Goal: Task Accomplishment & Management: Use online tool/utility

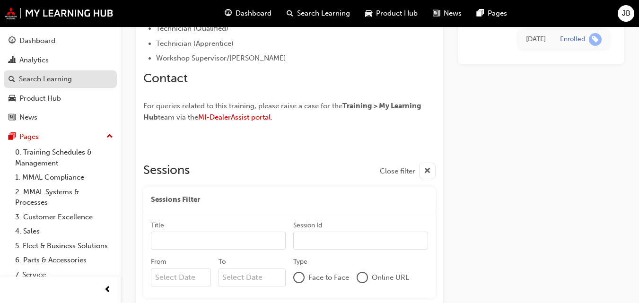
scroll to position [535, 0]
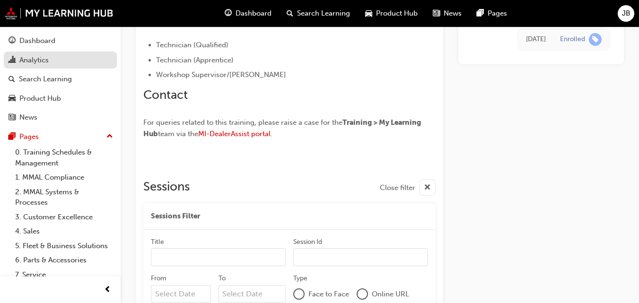
click at [37, 61] on div "Analytics" at bounding box center [33, 60] width 29 height 11
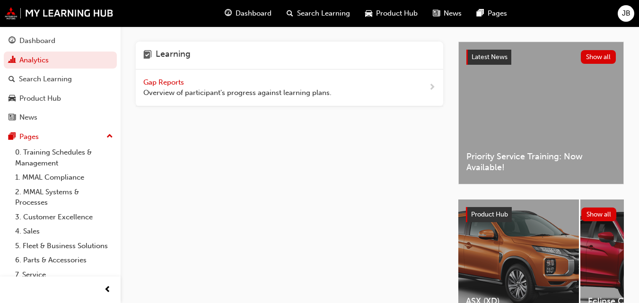
click at [294, 82] on div "Gap Reports Overview of participant's progress against learning plans." at bounding box center [237, 87] width 188 height 21
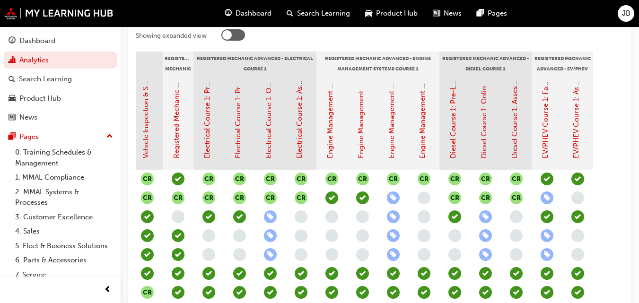
scroll to position [189, 0]
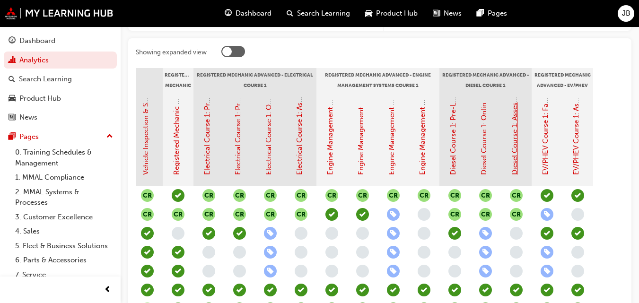
click at [514, 141] on link "Diesel Course 1: Assessment Quiz (Registered Mechanic Advanced)" at bounding box center [514, 65] width 9 height 220
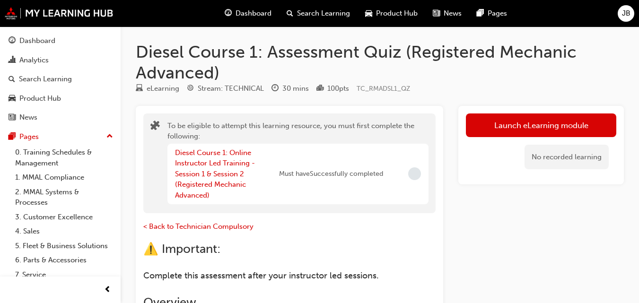
click at [416, 174] on span "Incomplete" at bounding box center [414, 173] width 13 height 13
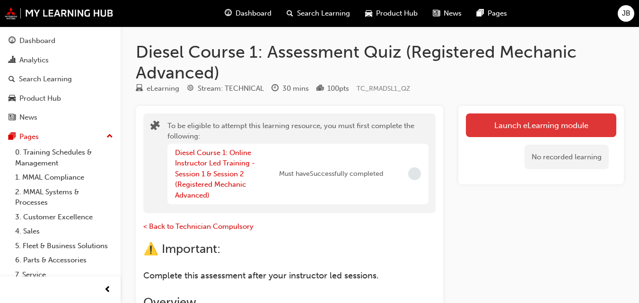
click at [488, 118] on button "Launch eLearning module" at bounding box center [541, 125] width 150 height 24
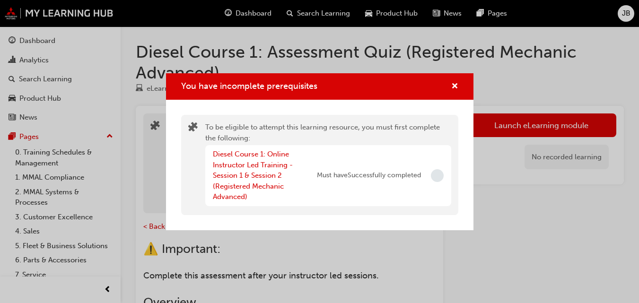
click at [434, 175] on span "Incomplete" at bounding box center [437, 175] width 13 height 13
click at [260, 172] on link "Diesel Course 1: Online Instructor Led Training - Session 1 & Session 2 (Regist…" at bounding box center [253, 175] width 80 height 51
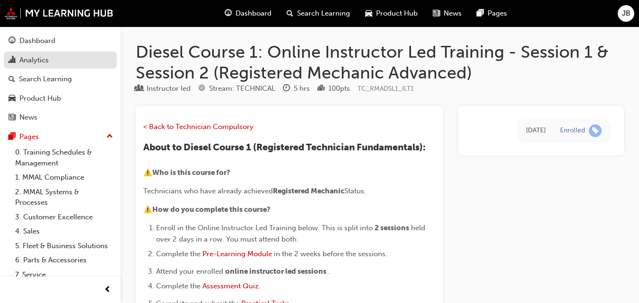
click at [51, 64] on div "Analytics" at bounding box center [61, 60] width 104 height 12
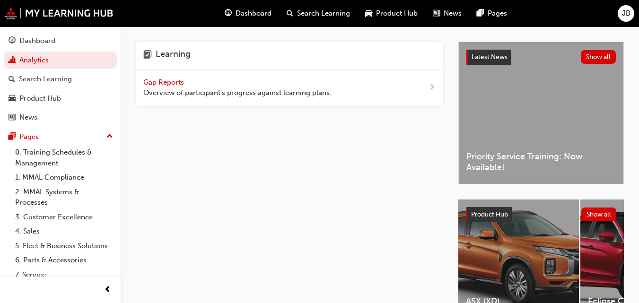
click at [188, 79] on div "Gap Reports Overview of participant's progress against learning plans." at bounding box center [237, 87] width 188 height 21
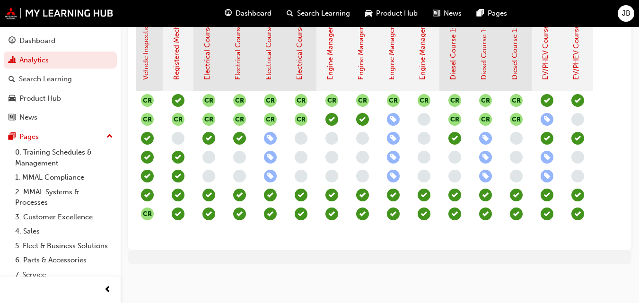
scroll to position [244, 0]
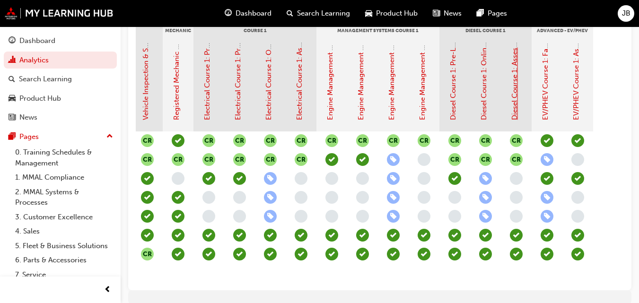
click at [511, 81] on link "Diesel Course 1: Assessment Quiz (Registered Mechanic Advanced)" at bounding box center [514, 10] width 9 height 220
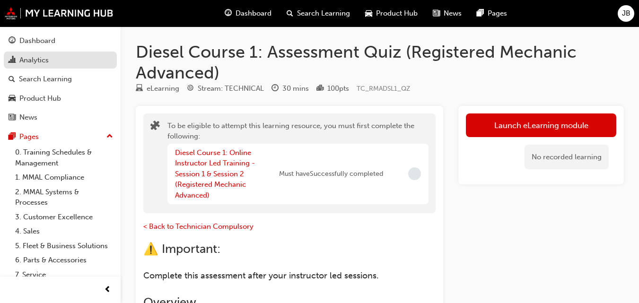
click at [34, 55] on div "Analytics" at bounding box center [33, 60] width 29 height 11
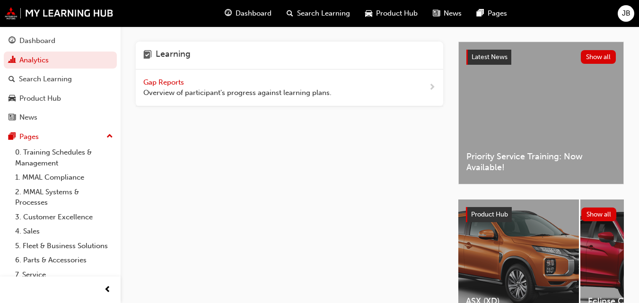
click at [153, 80] on span "Gap Reports" at bounding box center [164, 82] width 43 height 9
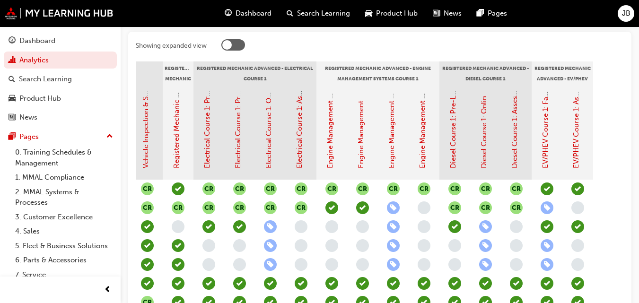
scroll to position [197, 0]
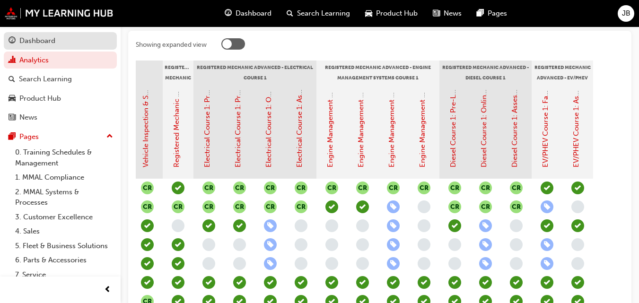
click at [37, 39] on div "Dashboard" at bounding box center [37, 40] width 36 height 11
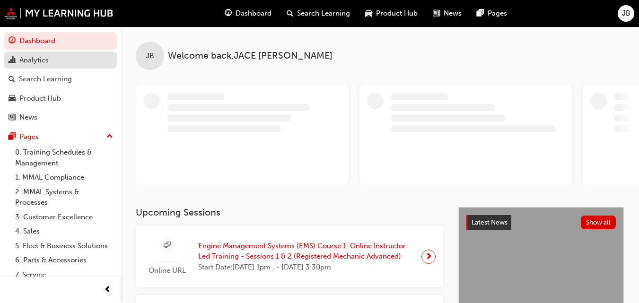
click at [37, 55] on div "Analytics" at bounding box center [33, 60] width 29 height 11
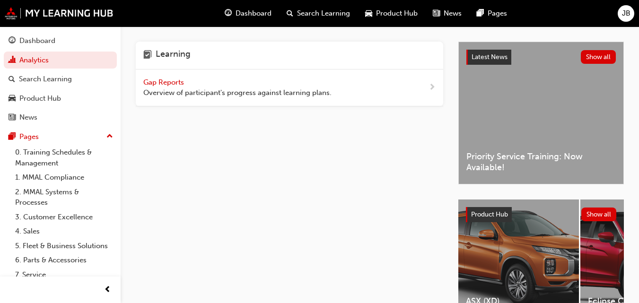
click at [150, 81] on span "Gap Reports" at bounding box center [164, 82] width 43 height 9
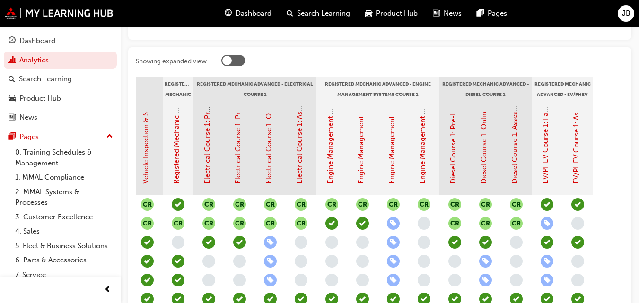
scroll to position [197, 0]
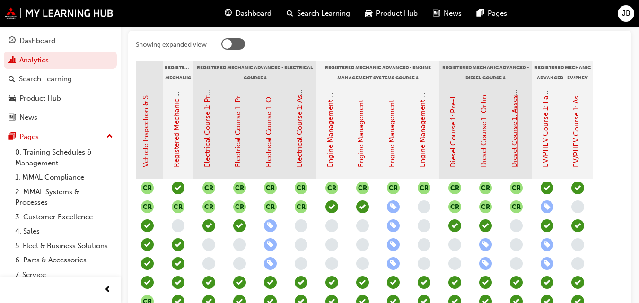
click at [515, 134] on link "Diesel Course 1: Assessment Quiz (Registered Mechanic Advanced)" at bounding box center [514, 58] width 9 height 220
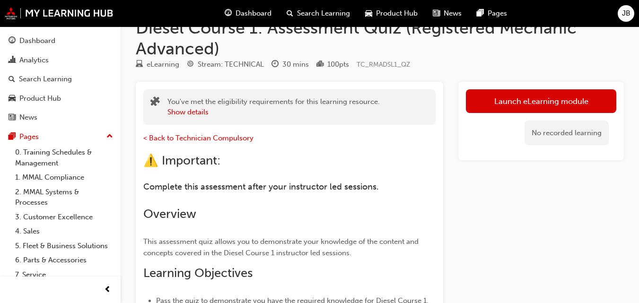
scroll to position [8, 0]
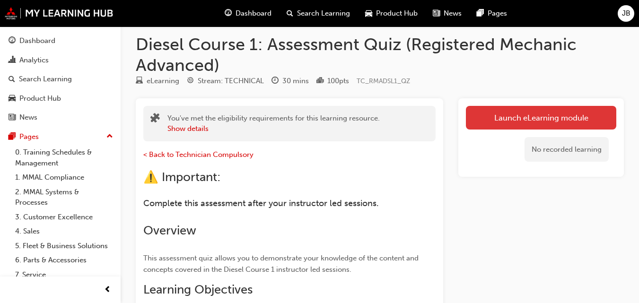
click at [533, 119] on link "Launch eLearning module" at bounding box center [541, 118] width 150 height 24
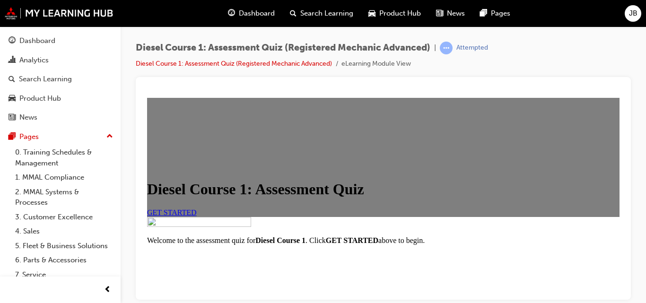
scroll to position [145, 0]
click at [197, 208] on link "GET STARTED" at bounding box center [172, 212] width 50 height 8
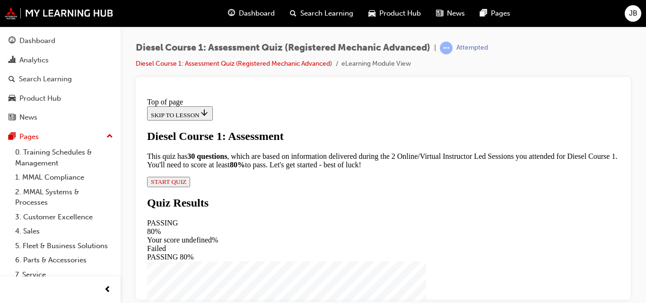
scroll to position [139, 0]
click at [186, 185] on span "START QUIZ" at bounding box center [168, 181] width 35 height 7
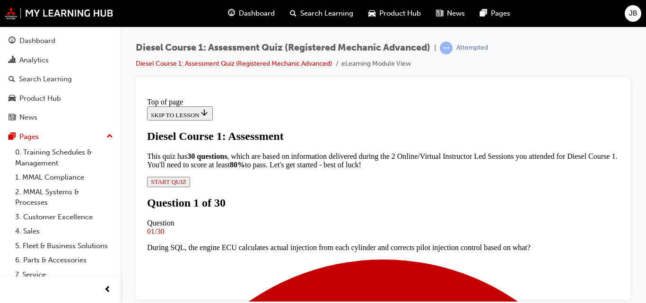
scroll to position [105, 0]
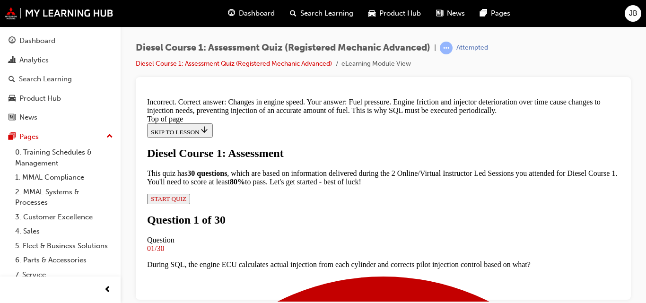
scroll to position [161, 0]
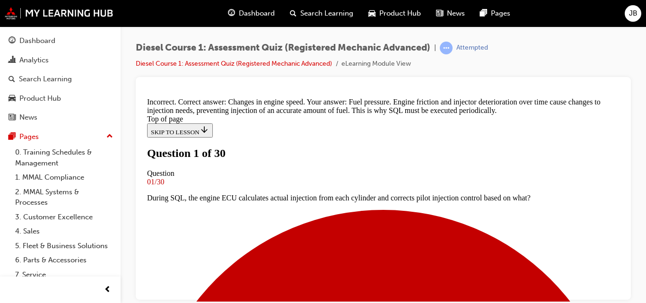
scroll to position [96, 0]
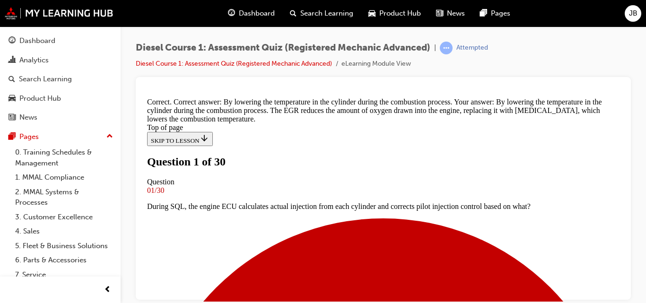
scroll to position [348, 0]
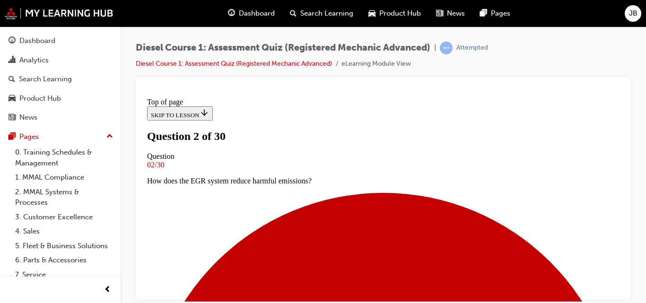
scroll to position [96, 0]
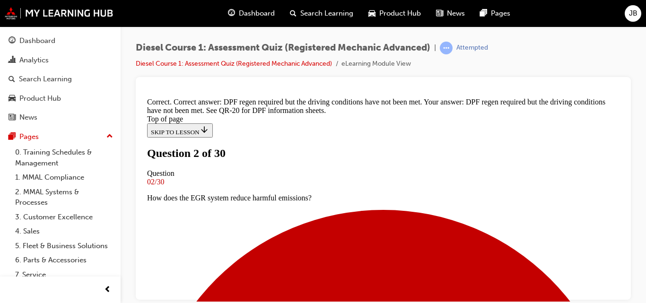
scroll to position [269, 0]
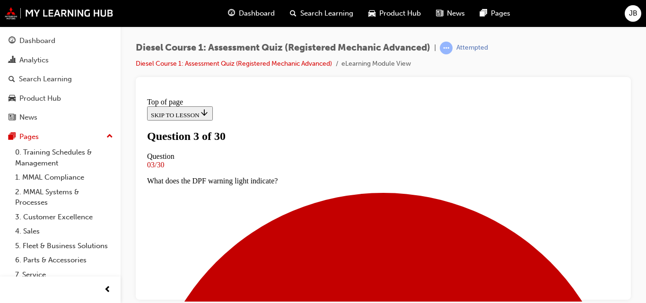
scroll to position [96, 0]
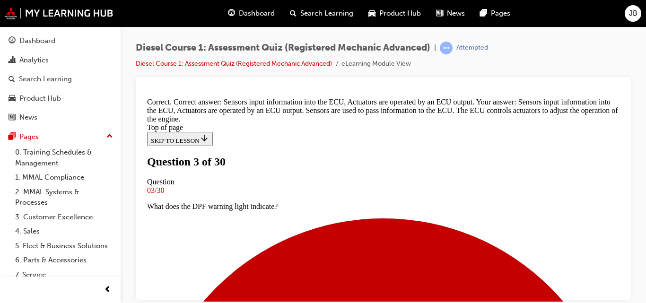
scroll to position [351, 0]
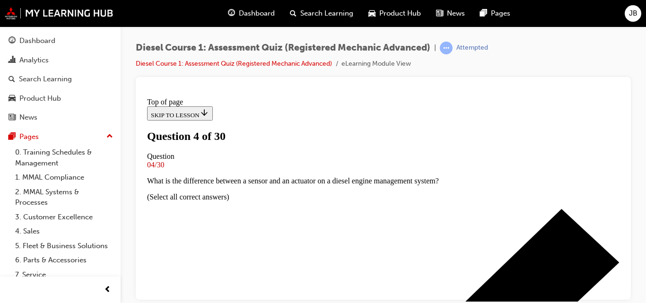
scroll to position [143, 0]
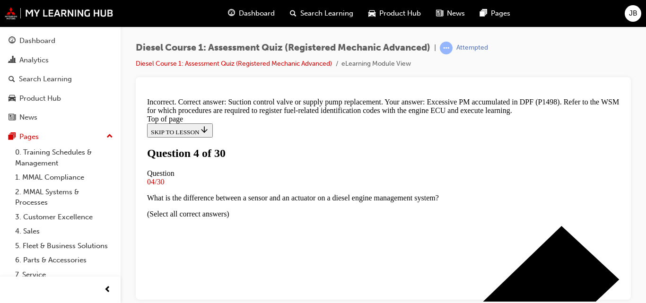
scroll to position [330, 0]
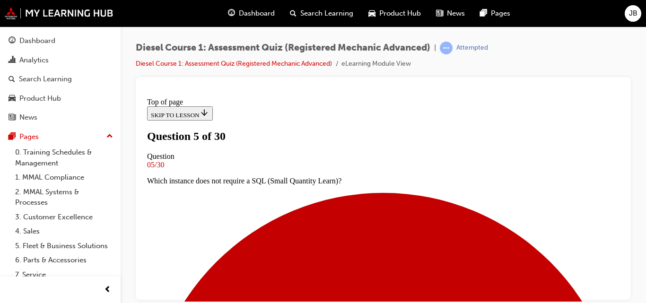
scroll to position [96, 0]
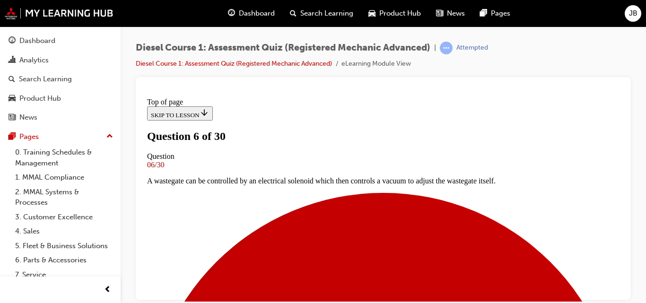
scroll to position [143, 0]
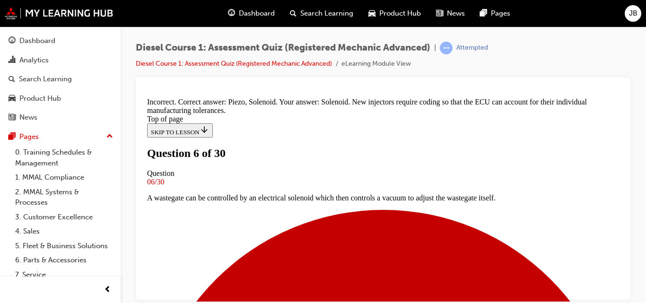
scroll to position [250, 0]
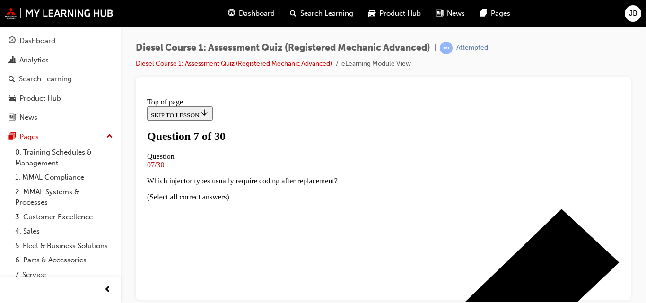
scroll to position [96, 0]
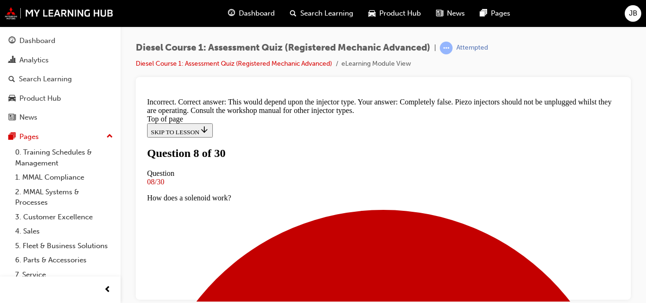
scroll to position [281, 0]
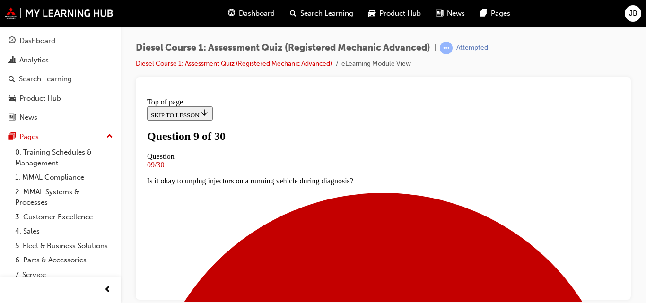
scroll to position [150, 0]
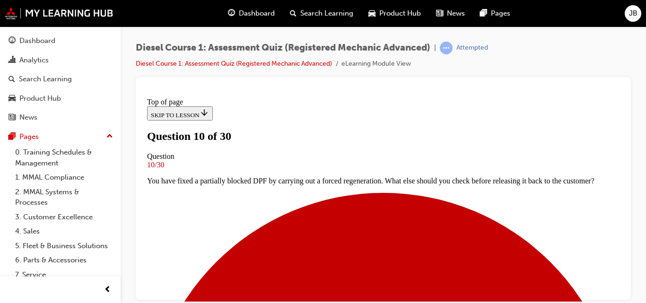
scroll to position [238, 0]
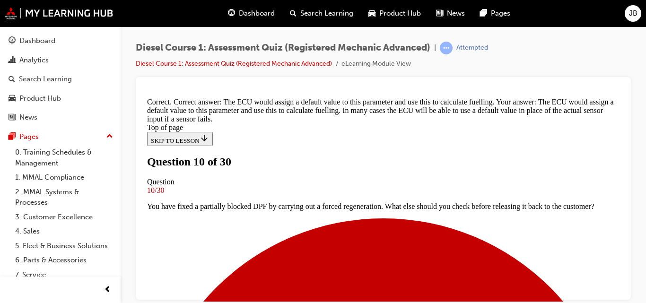
scroll to position [364, 0]
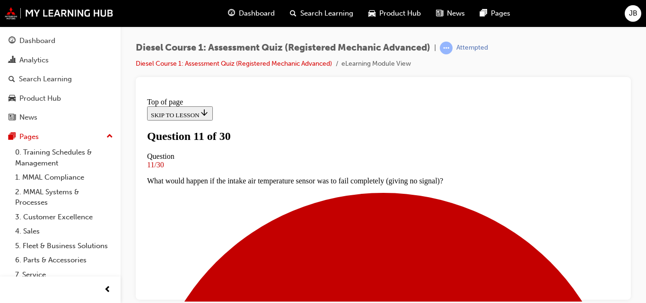
scroll to position [143, 0]
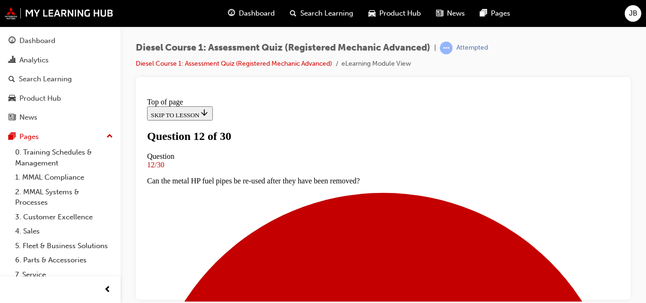
scroll to position [143, 0]
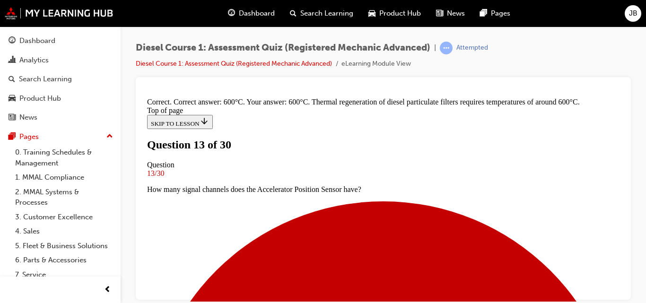
scroll to position [319, 0]
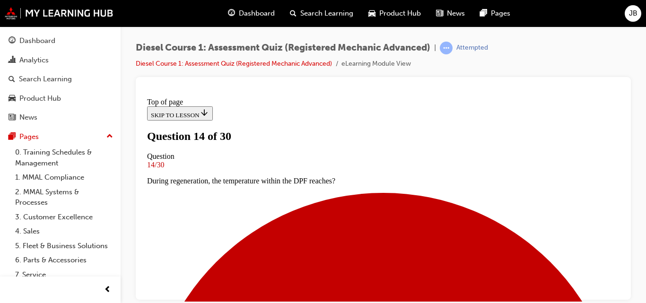
scroll to position [143, 0]
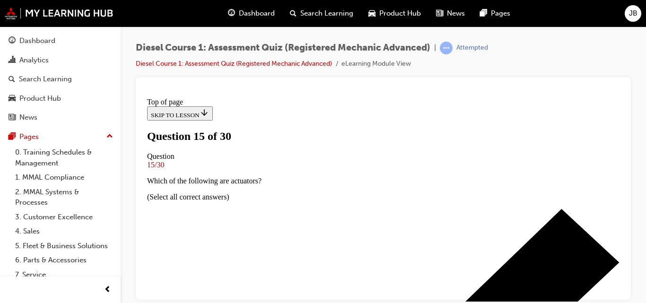
scroll to position [191, 0]
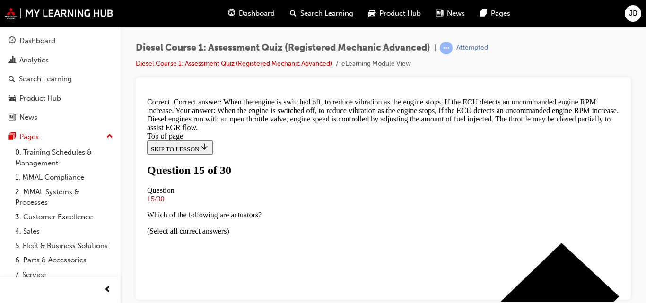
scroll to position [365, 0]
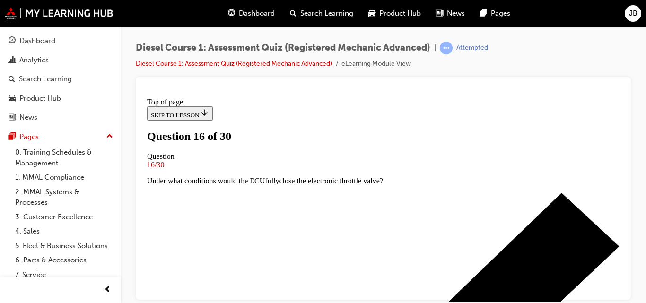
scroll to position [143, 0]
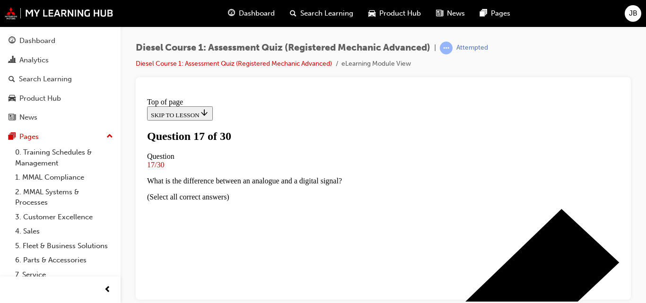
scroll to position [96, 0]
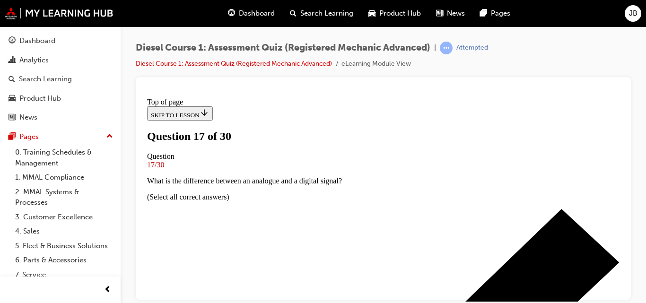
scroll to position [184, 0]
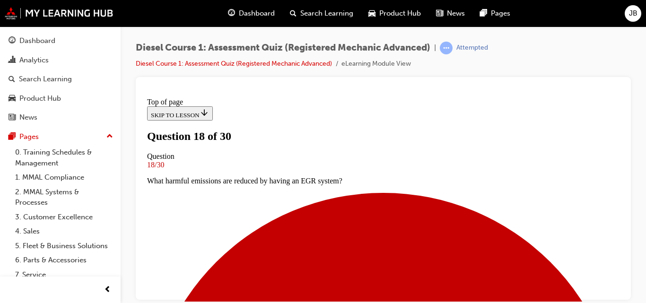
scroll to position [96, 0]
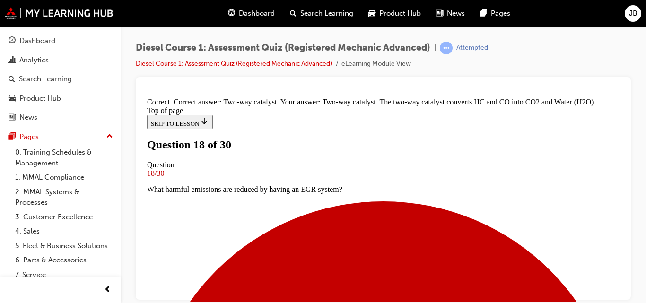
scroll to position [322, 0]
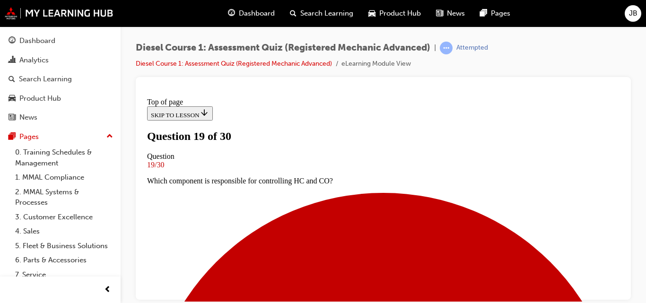
scroll to position [127, 0]
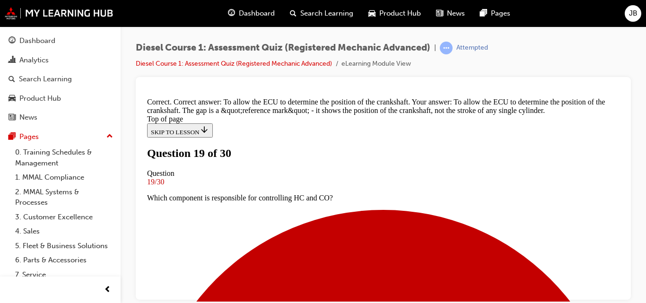
scroll to position [357, 0]
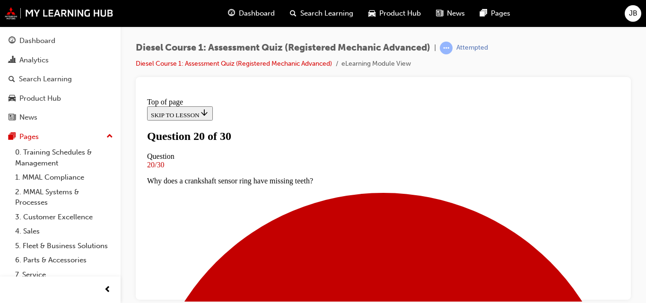
scroll to position [105, 0]
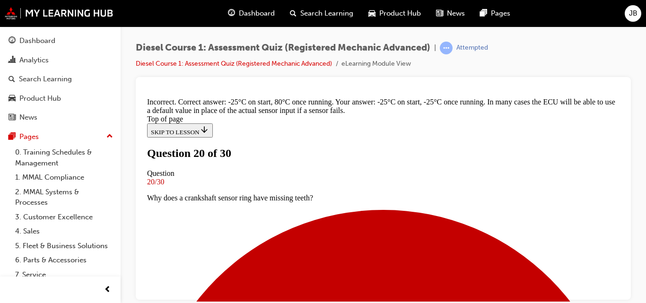
scroll to position [335, 0]
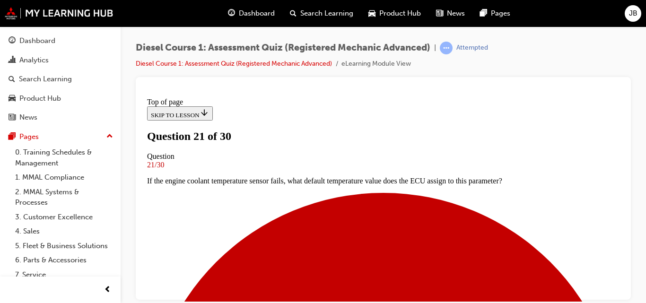
scroll to position [96, 0]
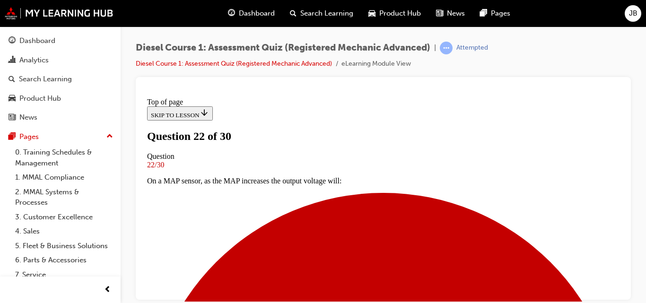
scroll to position [143, 0]
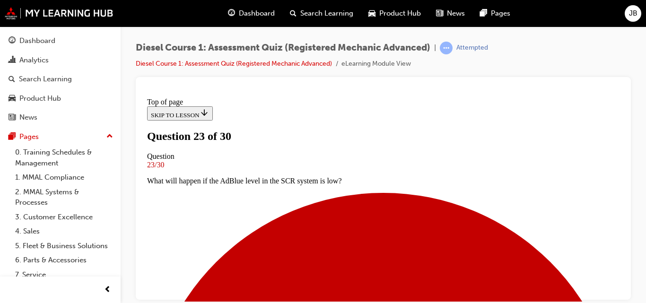
scroll to position [191, 0]
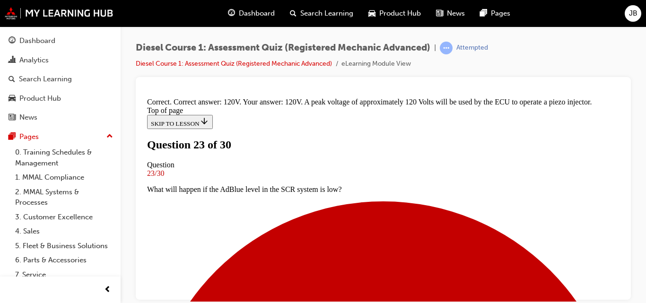
scroll to position [335, 0]
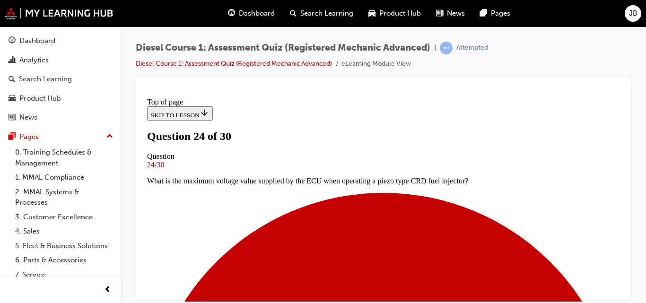
scroll to position [143, 0]
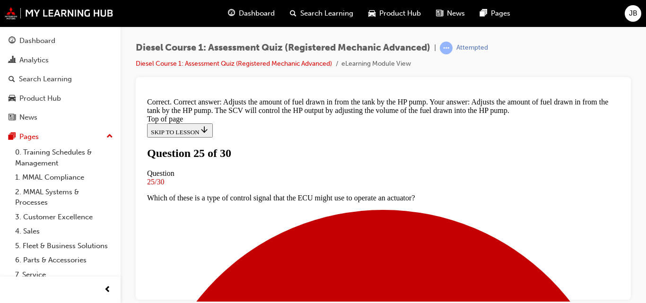
scroll to position [357, 0]
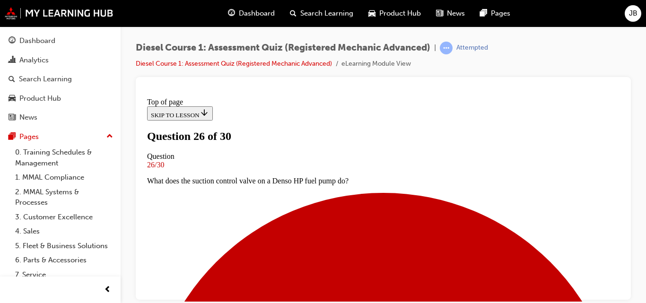
scroll to position [96, 0]
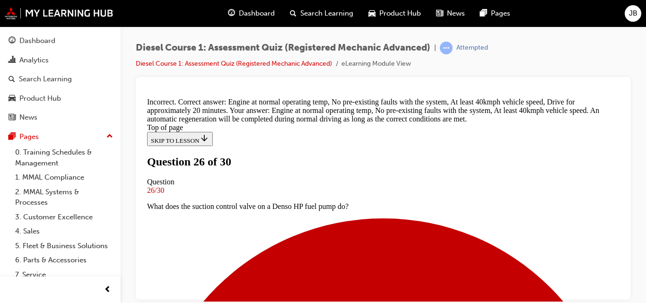
scroll to position [257, 0]
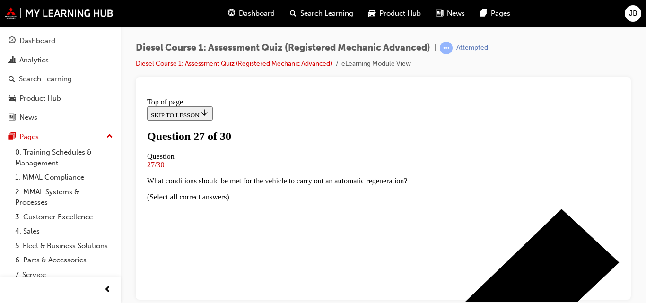
scroll to position [143, 0]
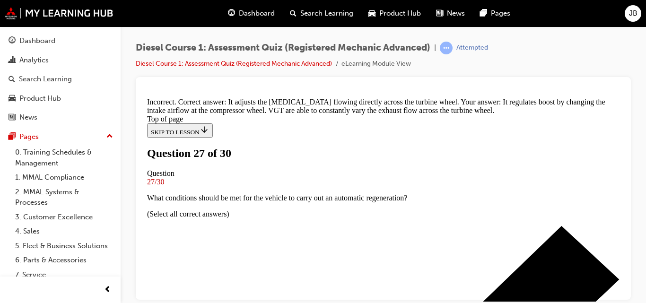
scroll to position [357, 0]
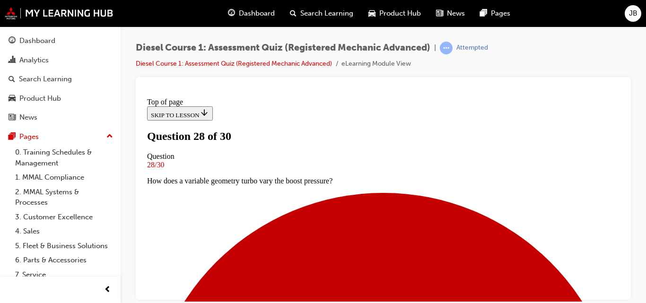
scroll to position [143, 0]
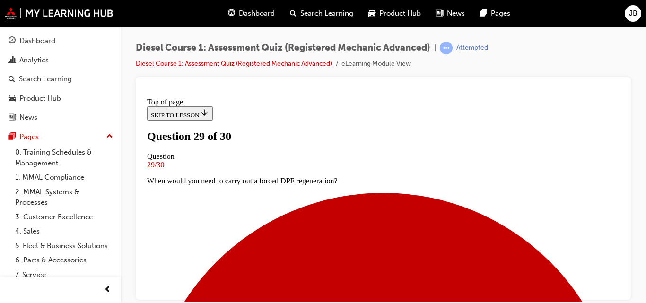
scroll to position [96, 0]
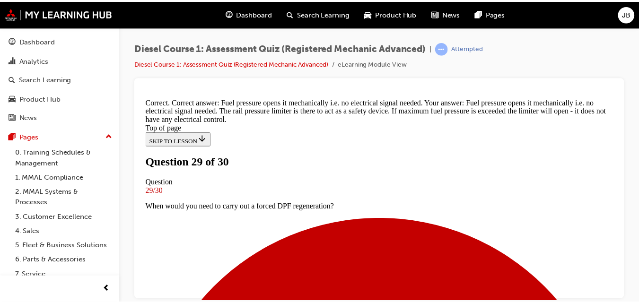
scroll to position [358, 0]
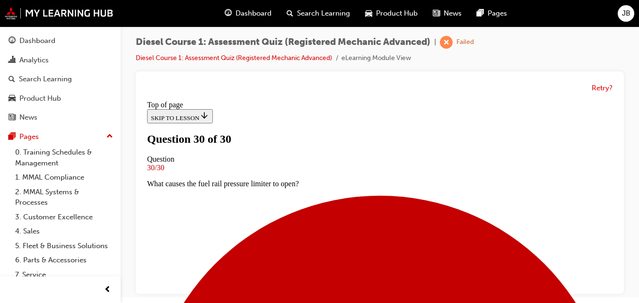
scroll to position [7, 0]
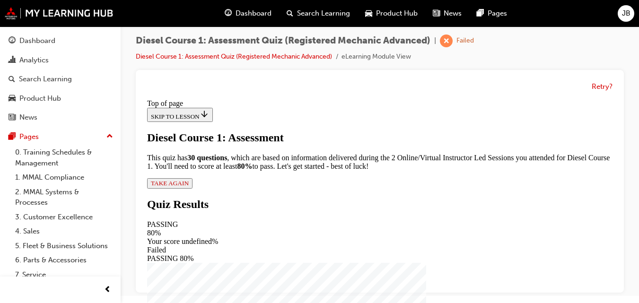
click at [189, 187] on span "TAKE AGAIN" at bounding box center [170, 183] width 38 height 7
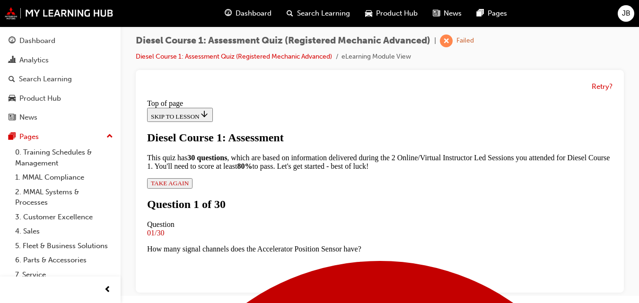
scroll to position [143, 0]
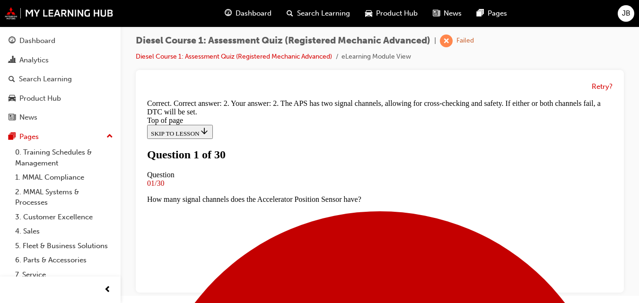
scroll to position [96, 0]
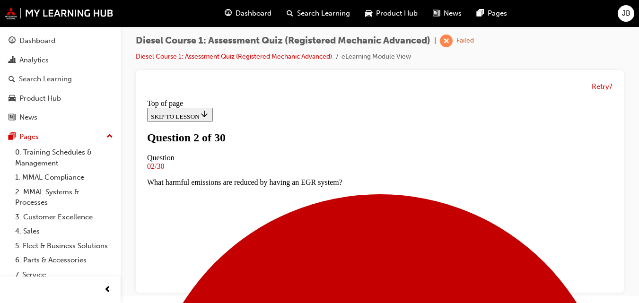
scroll to position [143, 0]
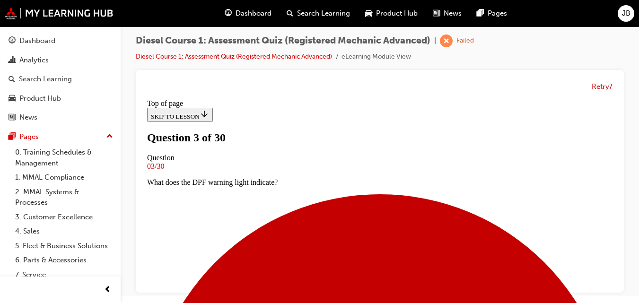
scroll to position [127, 0]
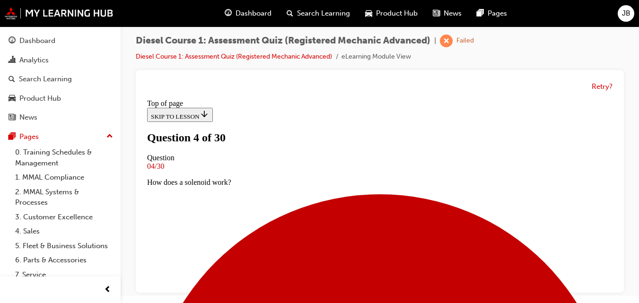
scroll to position [49, 0]
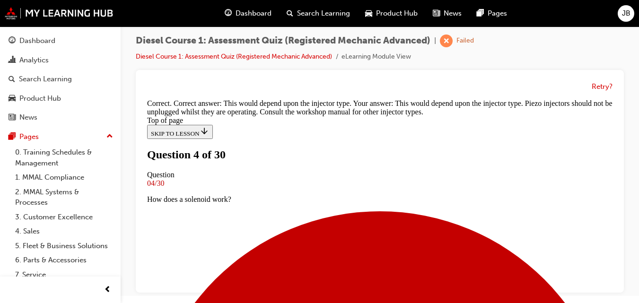
scroll to position [292, 0]
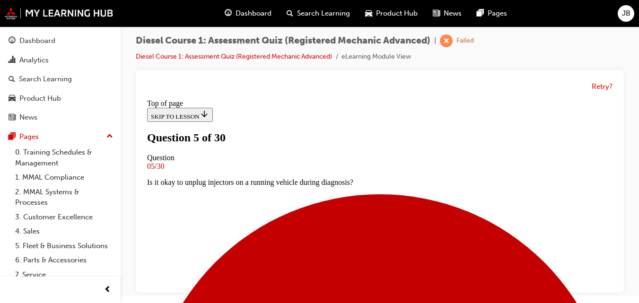
scroll to position [191, 0]
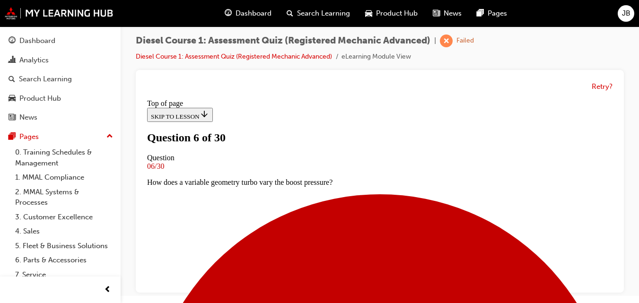
scroll to position [143, 0]
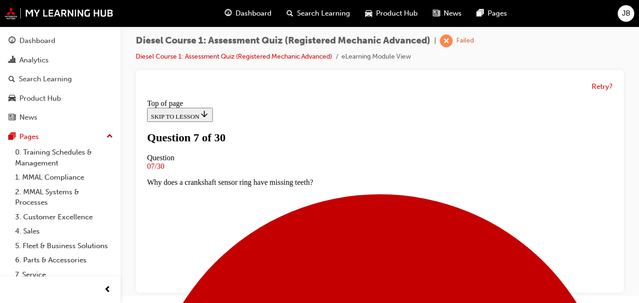
scroll to position [96, 0]
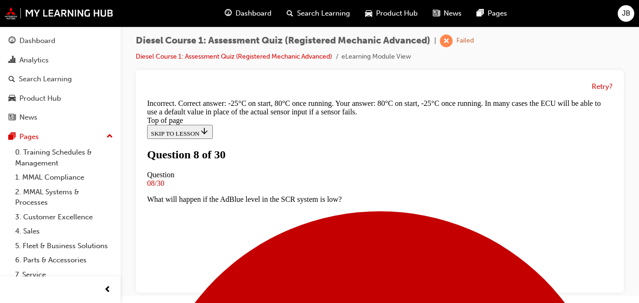
scroll to position [146, 0]
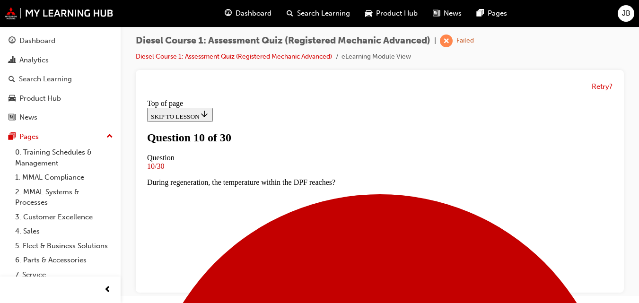
scroll to position [143, 0]
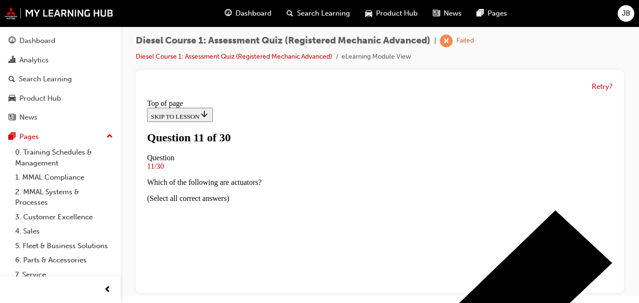
scroll to position [96, 0]
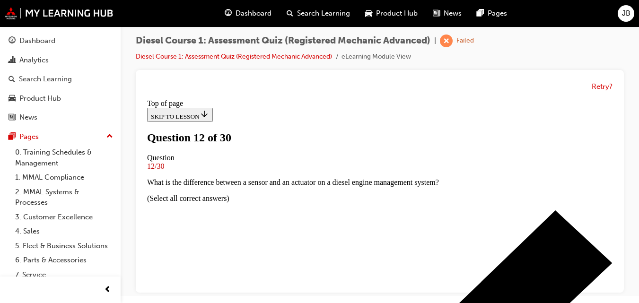
scroll to position [191, 0]
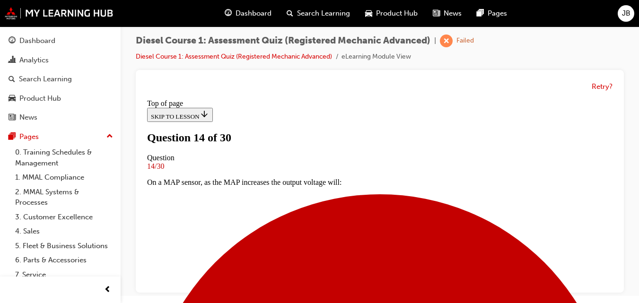
scroll to position [143, 0]
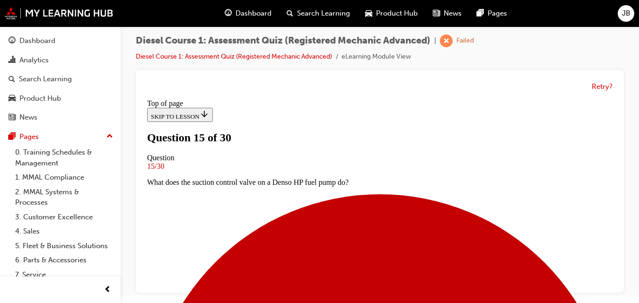
scroll to position [96, 0]
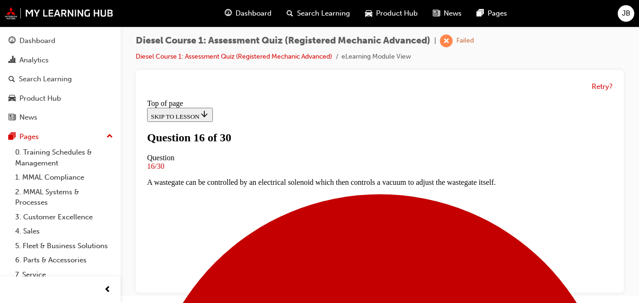
scroll to position [143, 0]
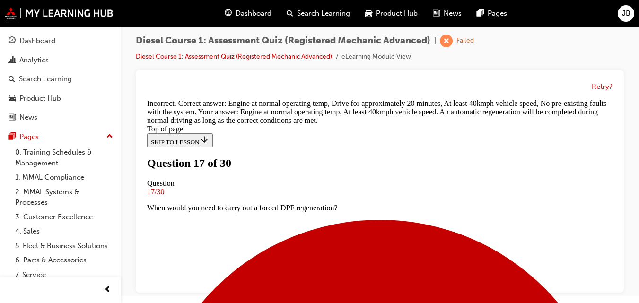
scroll to position [351, 0]
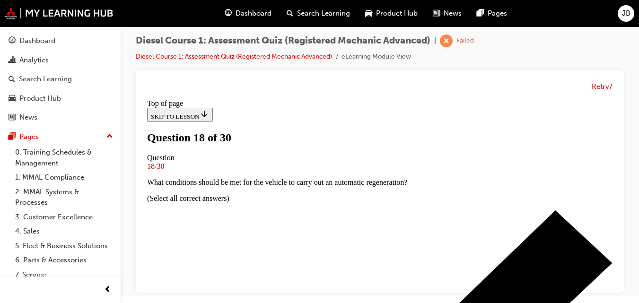
scroll to position [96, 0]
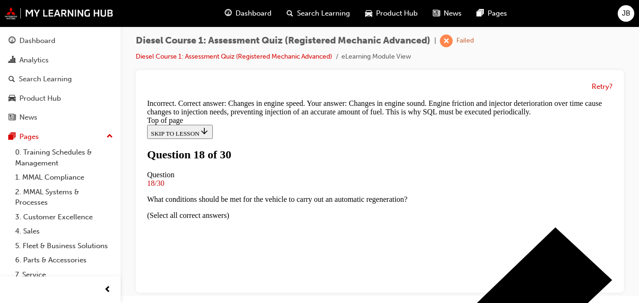
scroll to position [346, 0]
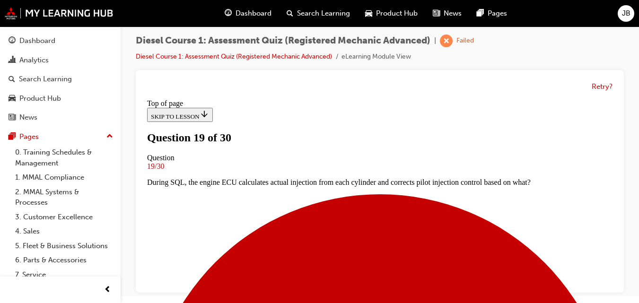
scroll to position [143, 0]
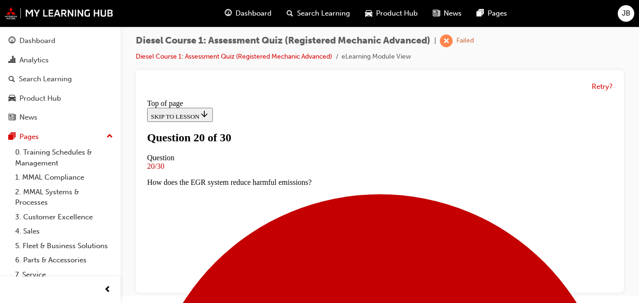
scroll to position [191, 0]
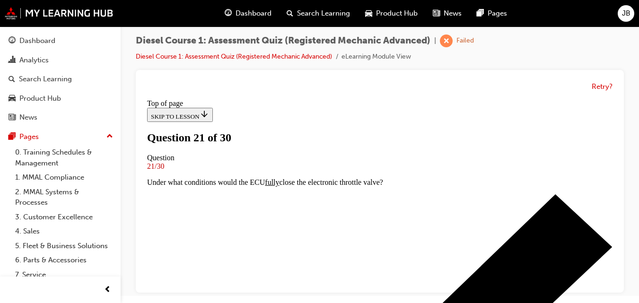
scroll to position [143, 0]
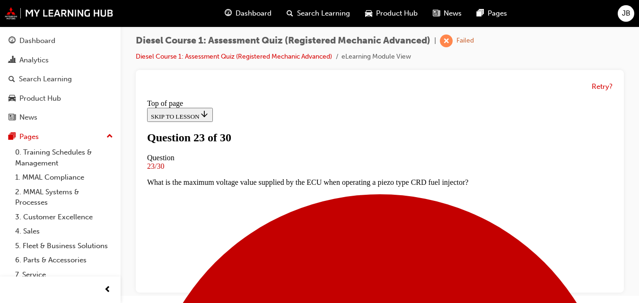
scroll to position [49, 0]
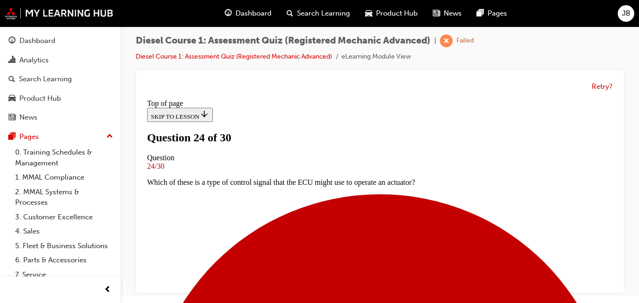
scroll to position [153, 0]
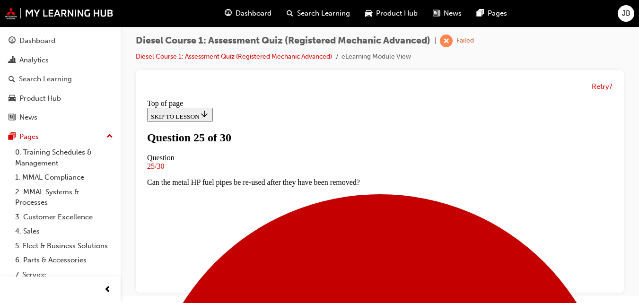
scroll to position [143, 0]
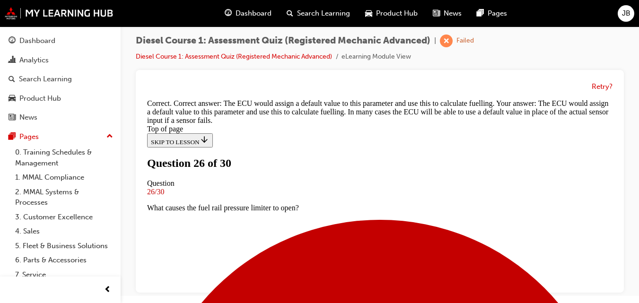
scroll to position [364, 0]
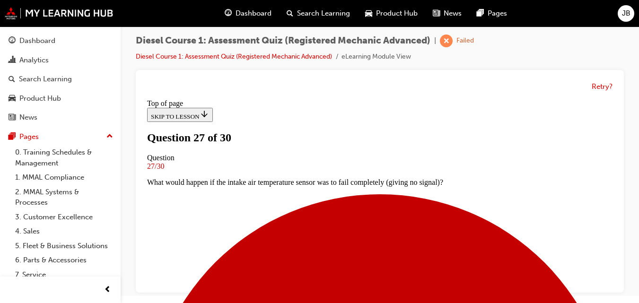
scroll to position [96, 0]
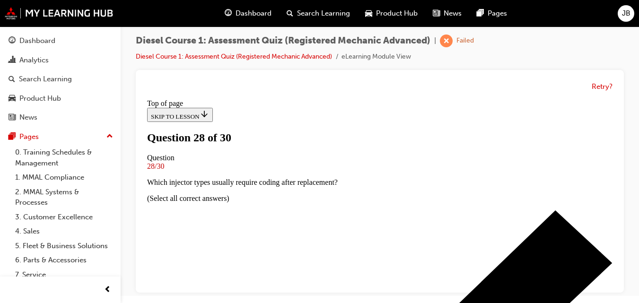
scroll to position [143, 0]
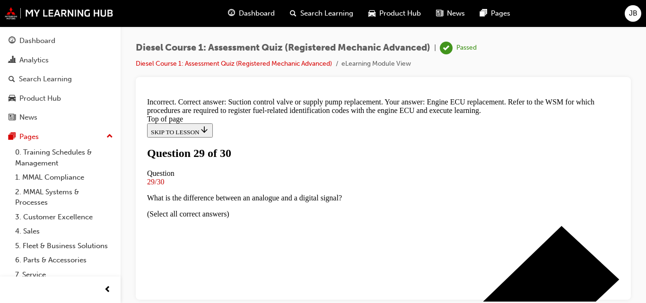
scroll to position [330, 0]
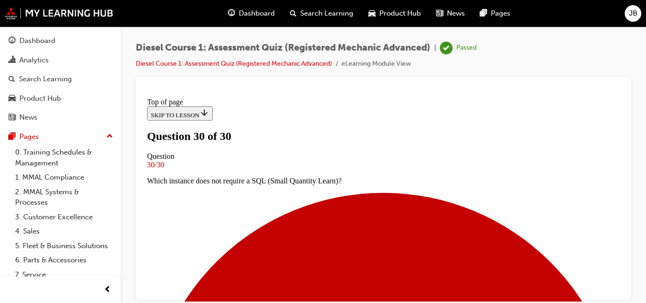
scroll to position [274, 0]
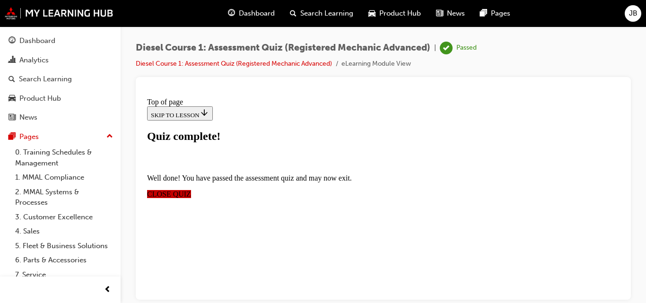
click at [191, 190] on span "CLOSE QUIZ" at bounding box center [169, 194] width 44 height 8
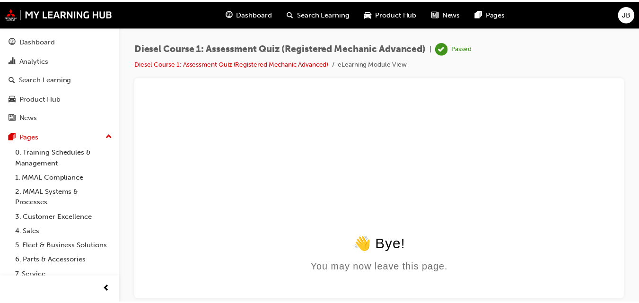
scroll to position [0, 0]
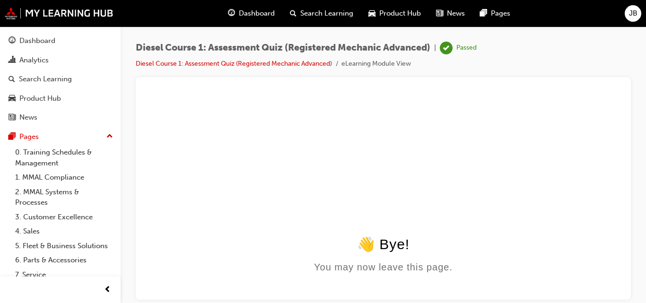
click at [374, 259] on div "👋 Bye! You may now leave this page." at bounding box center [383, 253] width 472 height 37
click at [365, 275] on body "👋 Bye! You may now leave this page." at bounding box center [383, 266] width 472 height 62
click at [371, 270] on div "You may now leave this page." at bounding box center [383, 266] width 472 height 11
click at [40, 59] on div "Analytics" at bounding box center [33, 60] width 29 height 11
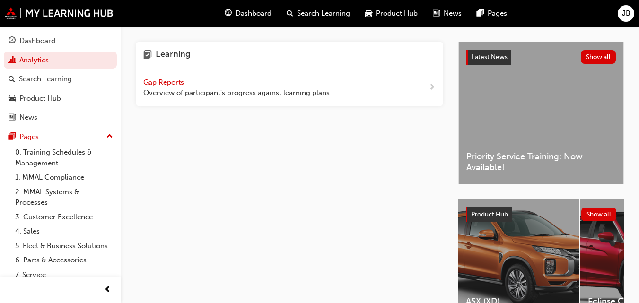
click at [197, 80] on div "Gap Reports Overview of participant's progress against learning plans." at bounding box center [237, 87] width 188 height 21
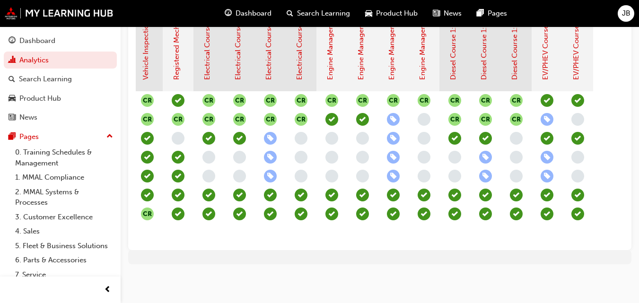
scroll to position [244, 0]
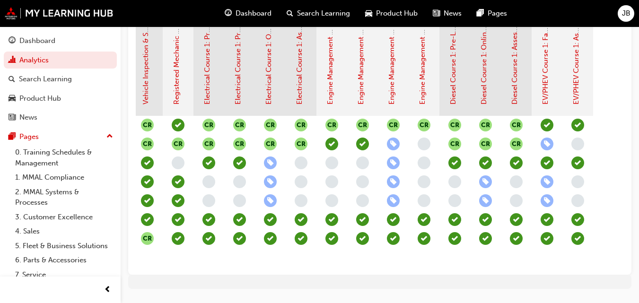
scroll to position [236, 0]
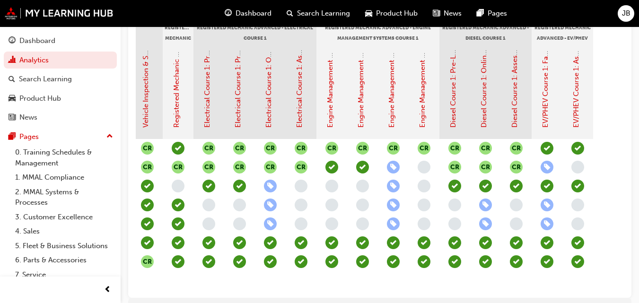
click at [626, 10] on span "JB" at bounding box center [626, 13] width 9 height 11
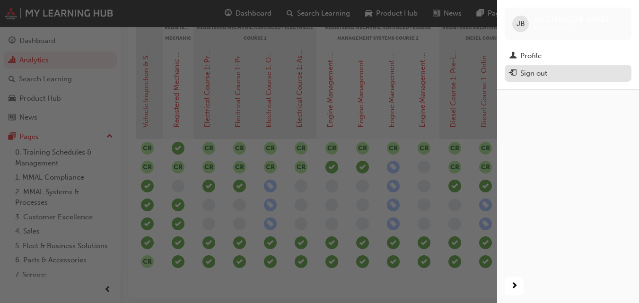
click at [531, 74] on div "Sign out" at bounding box center [533, 73] width 27 height 11
